Goal: Information Seeking & Learning: Learn about a topic

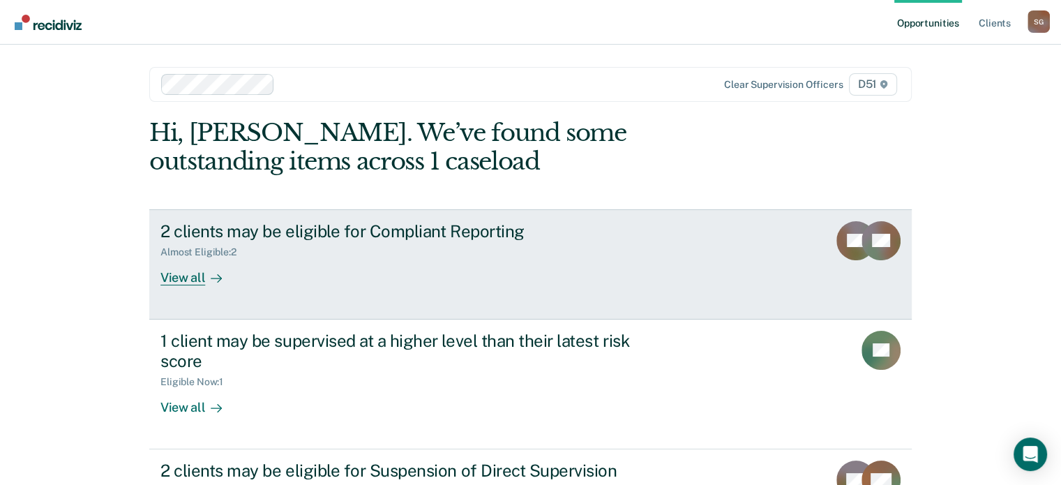
scroll to position [73, 0]
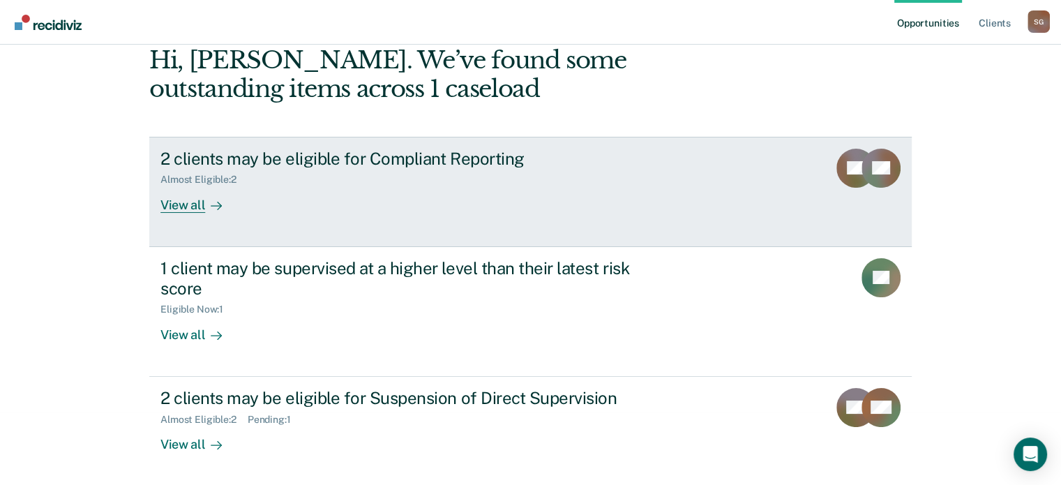
click at [580, 186] on div "2 clients may be eligible for Compliant Reporting Almost Eligible : 2 View all" at bounding box center [421, 181] width 523 height 64
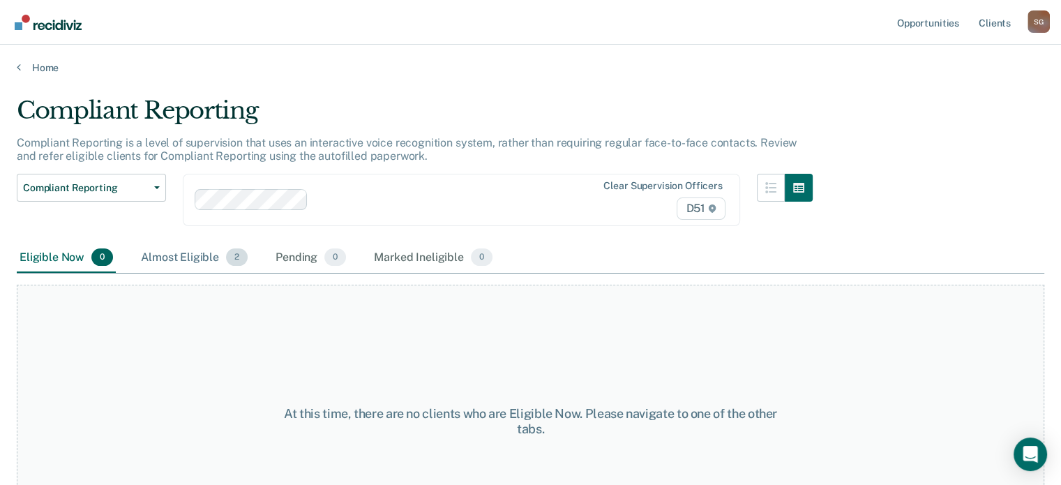
click at [192, 256] on div "Almost Eligible 2" at bounding box center [194, 258] width 112 height 31
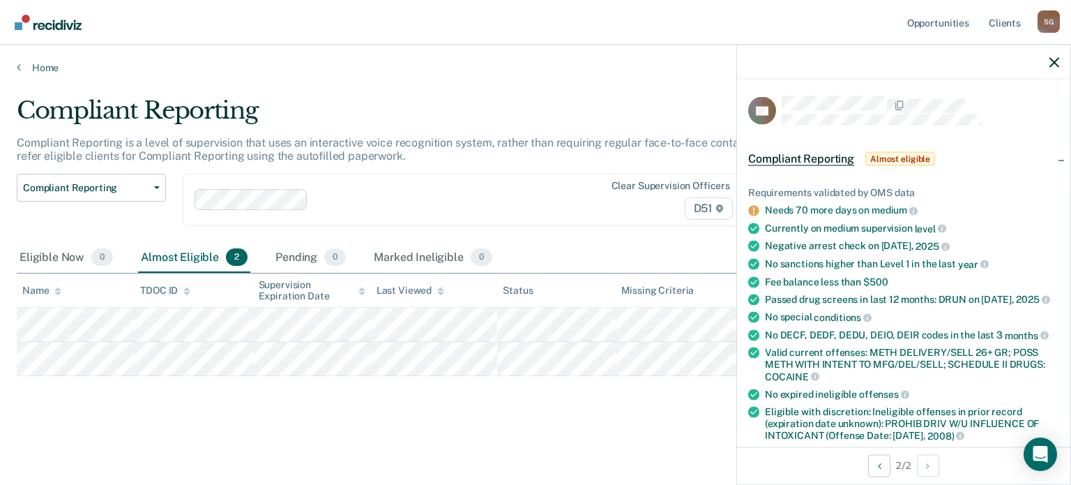
click at [464, 420] on div "Compliant Reporting Compliant Reporting is a level of supervision that uses an …" at bounding box center [536, 260] width 1038 height 328
click at [1057, 63] on icon "button" at bounding box center [1054, 62] width 10 height 10
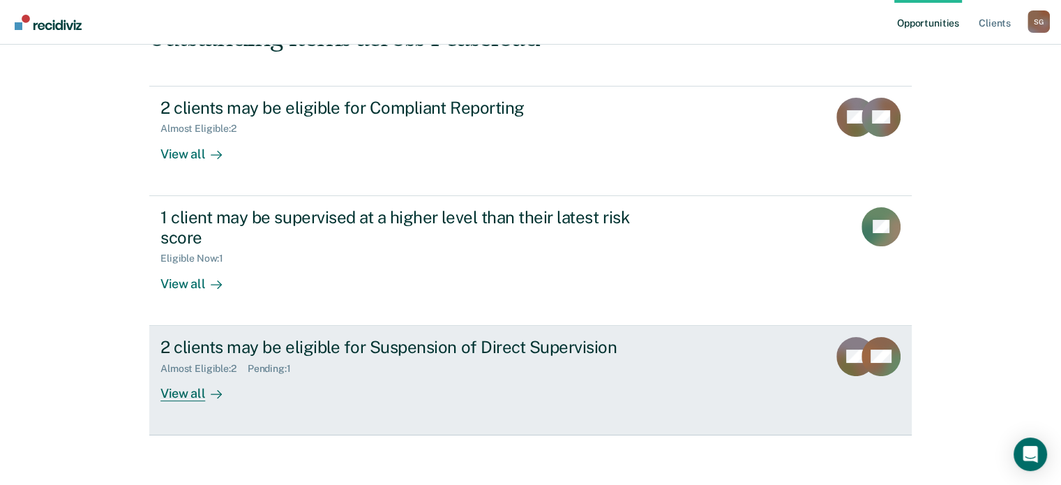
scroll to position [128, 0]
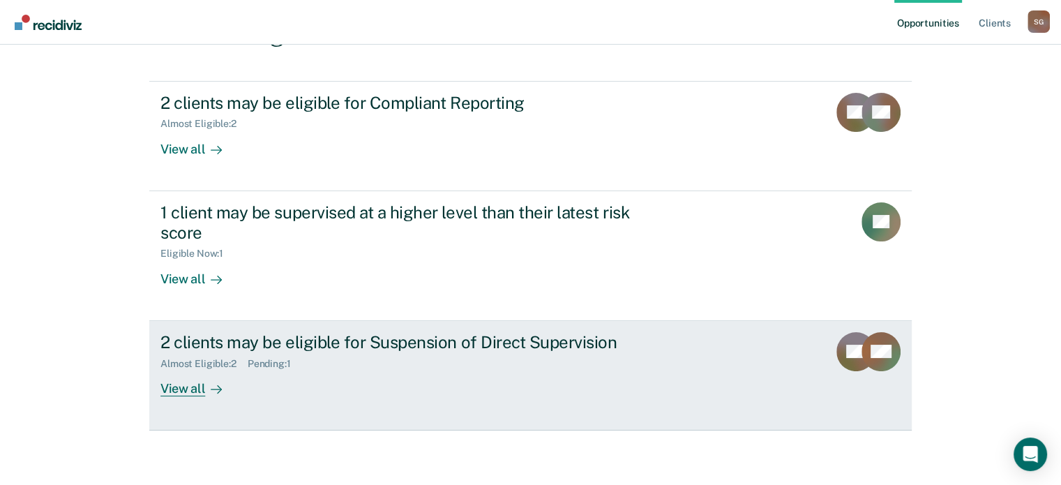
click at [402, 374] on div "2 clients may be eligible for Suspension of Direct Supervision Almost Eligible …" at bounding box center [421, 364] width 523 height 64
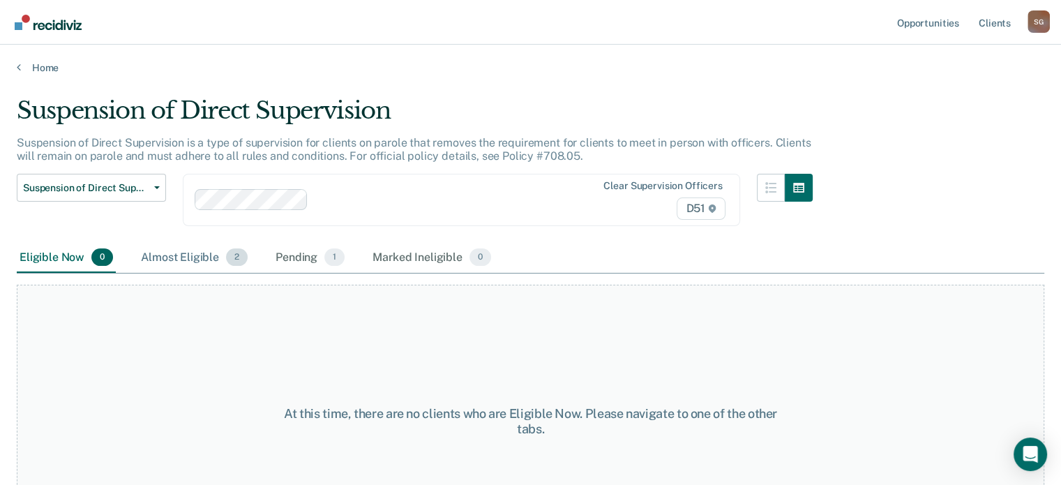
click at [165, 247] on div "Almost Eligible 2" at bounding box center [194, 258] width 112 height 31
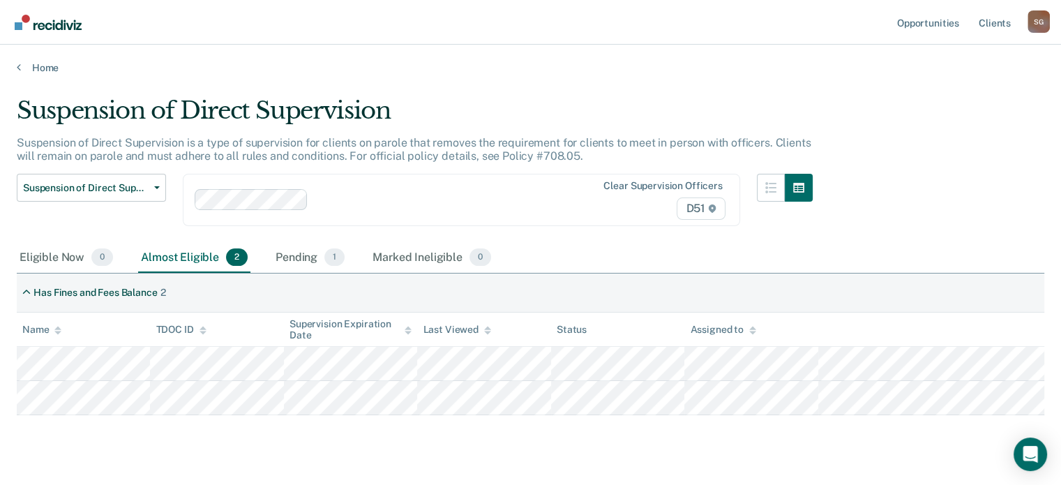
click at [297, 238] on div "Suspension of Direct Supervision Compliant Reporting Supervision Level Downgrad…" at bounding box center [415, 208] width 796 height 69
click at [306, 259] on div "Pending 1" at bounding box center [310, 258] width 75 height 31
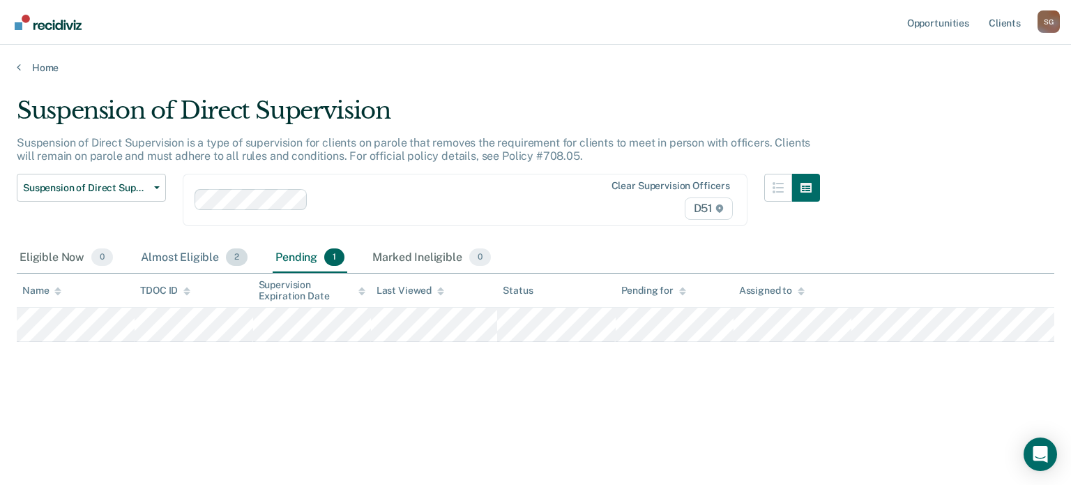
click at [190, 259] on div "Almost Eligible 2" at bounding box center [194, 258] width 112 height 31
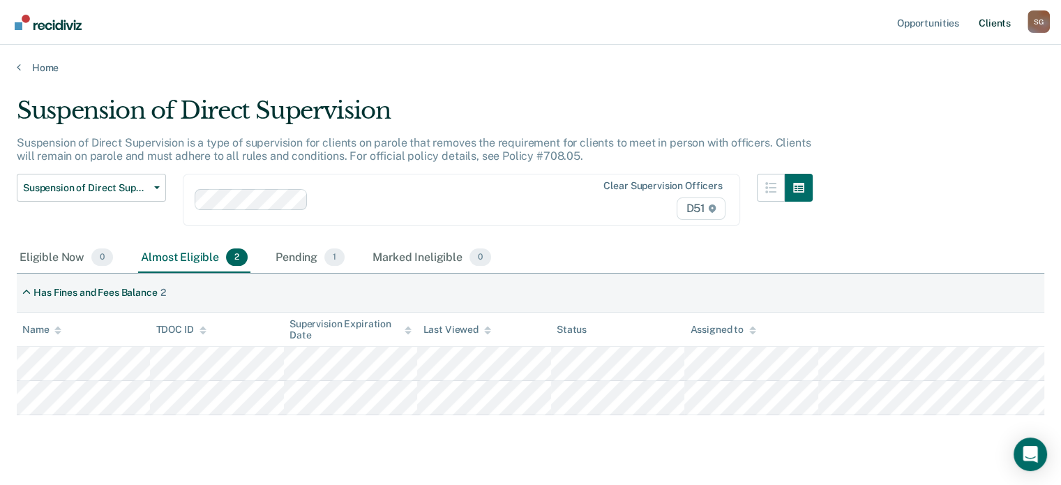
click at [985, 20] on link "Client s" at bounding box center [994, 22] width 38 height 45
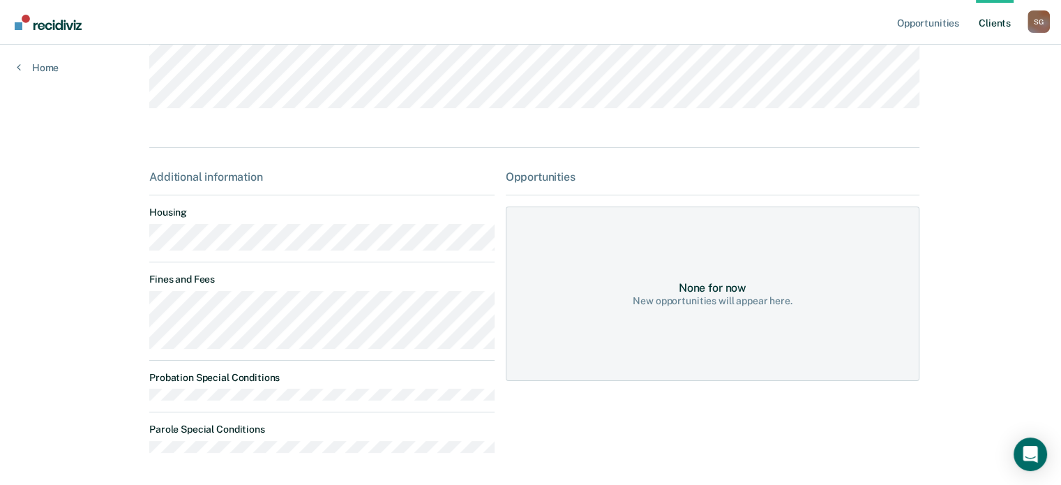
scroll to position [209, 0]
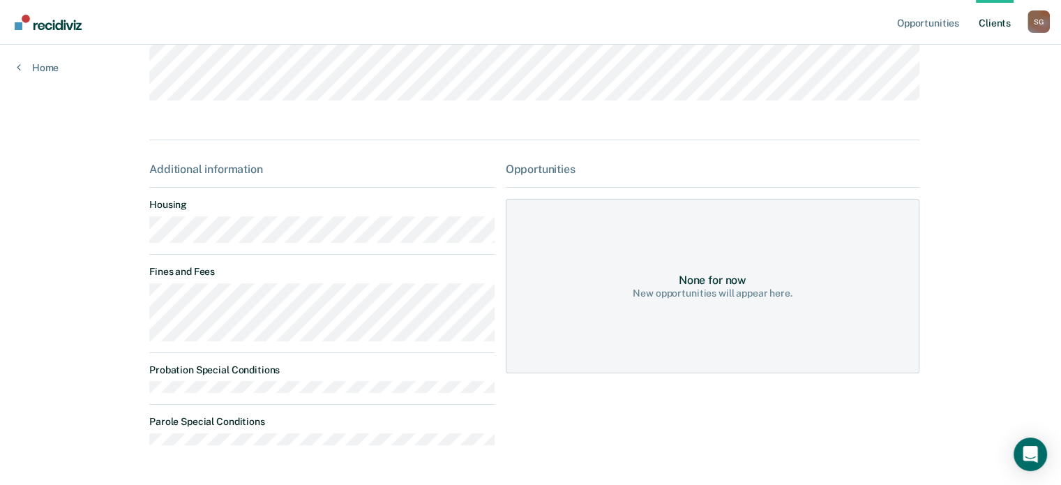
click at [114, 308] on div "Opportunities Client s [PERSON_NAME] S G Profile How it works Log Out Home VC C…" at bounding box center [530, 160] width 1061 height 738
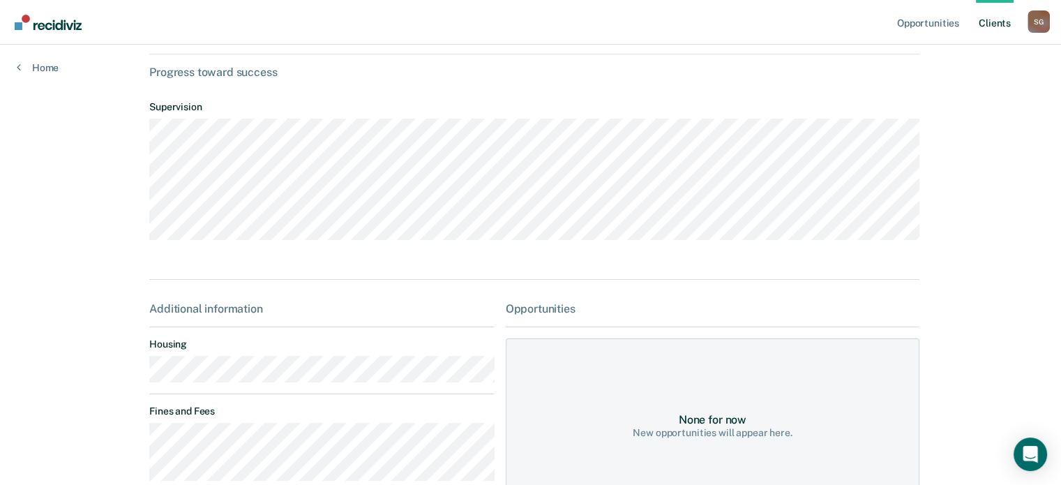
scroll to position [69, 0]
click at [997, 30] on link "Client s" at bounding box center [994, 22] width 38 height 45
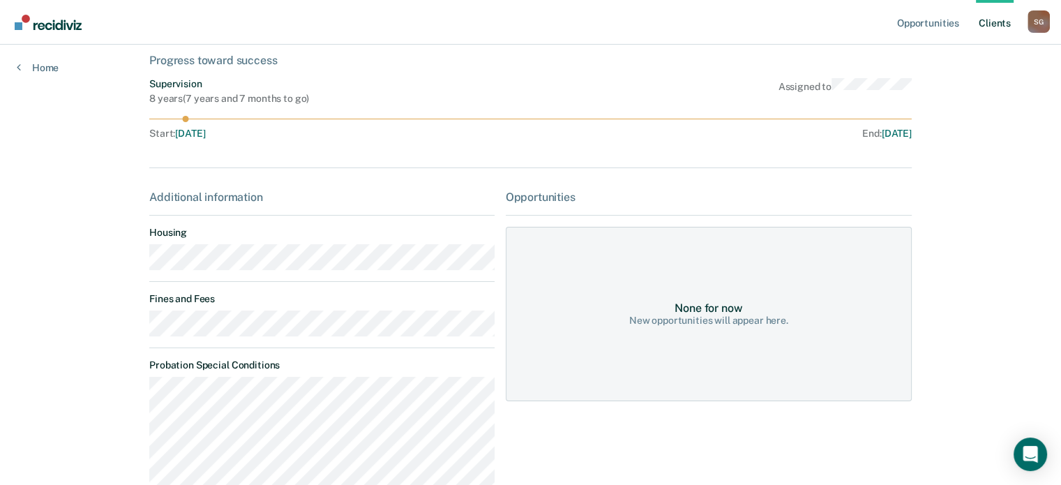
scroll to position [209, 0]
